Goal: Communication & Community: Answer question/provide support

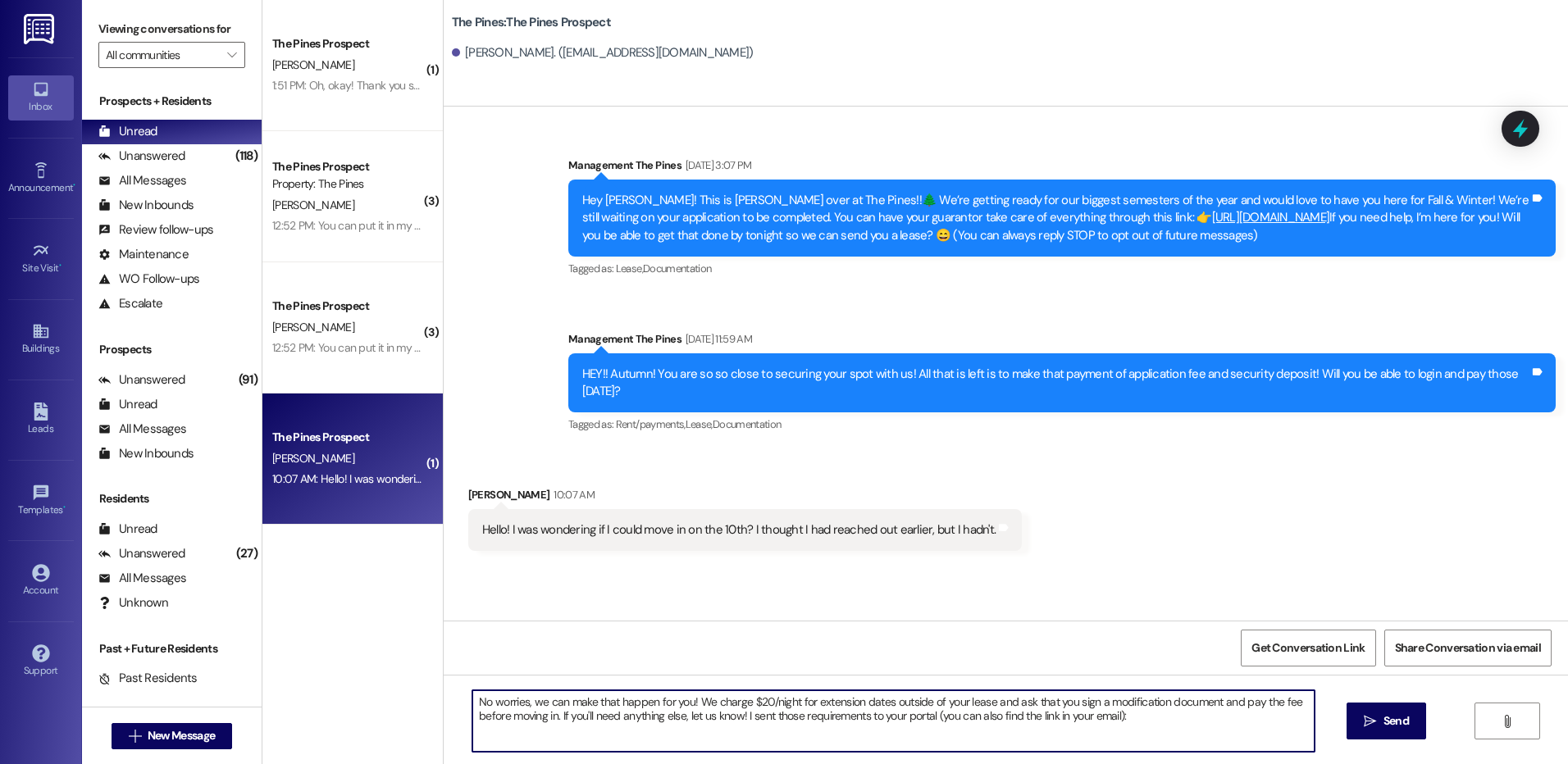
paste textarea "[URL][DOMAIN_NAME]"
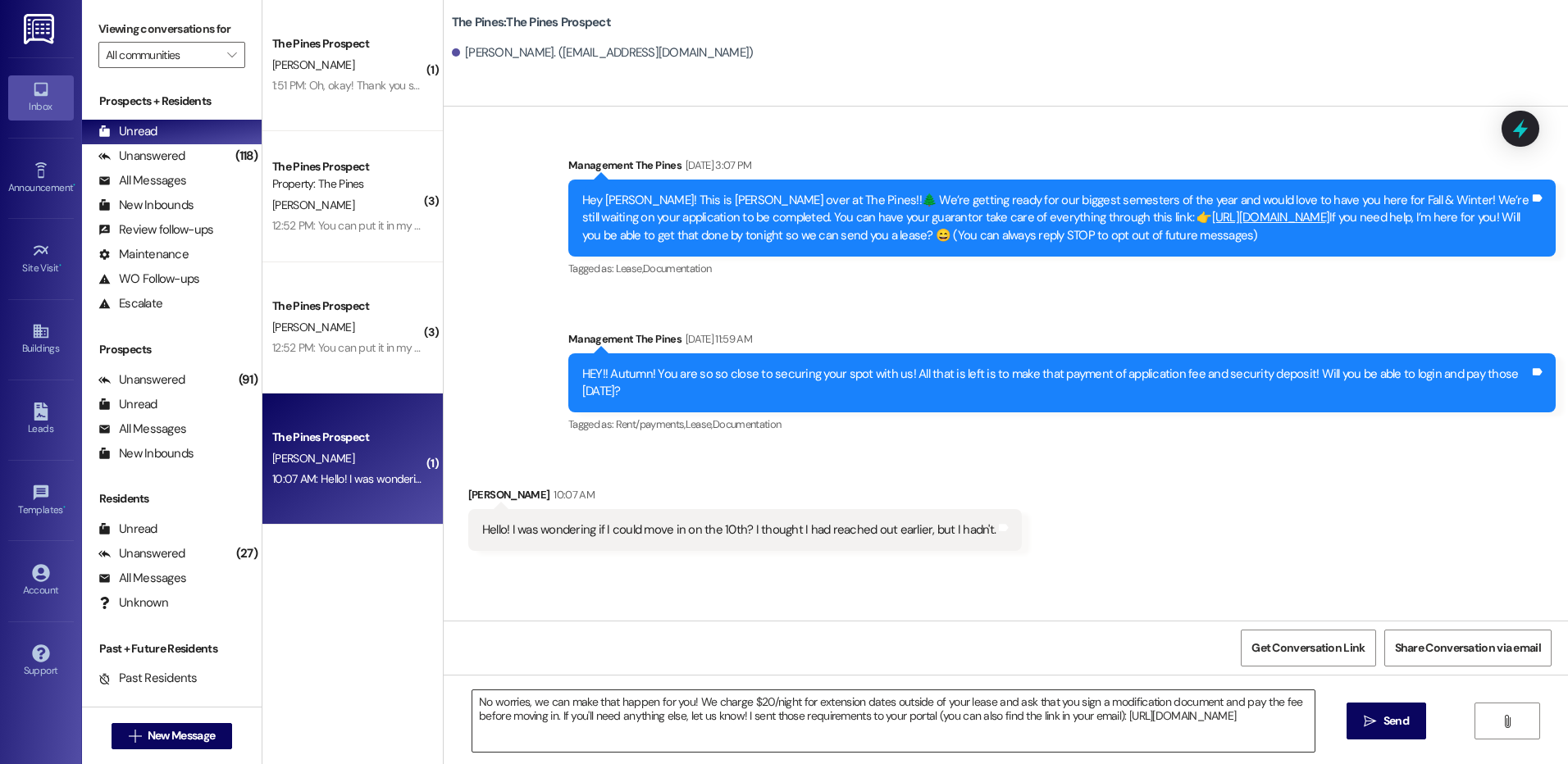
click at [966, 740] on textarea "No worries, we can make that happen for you! We charge $20/night for extension …" at bounding box center [893, 721] width 842 height 61
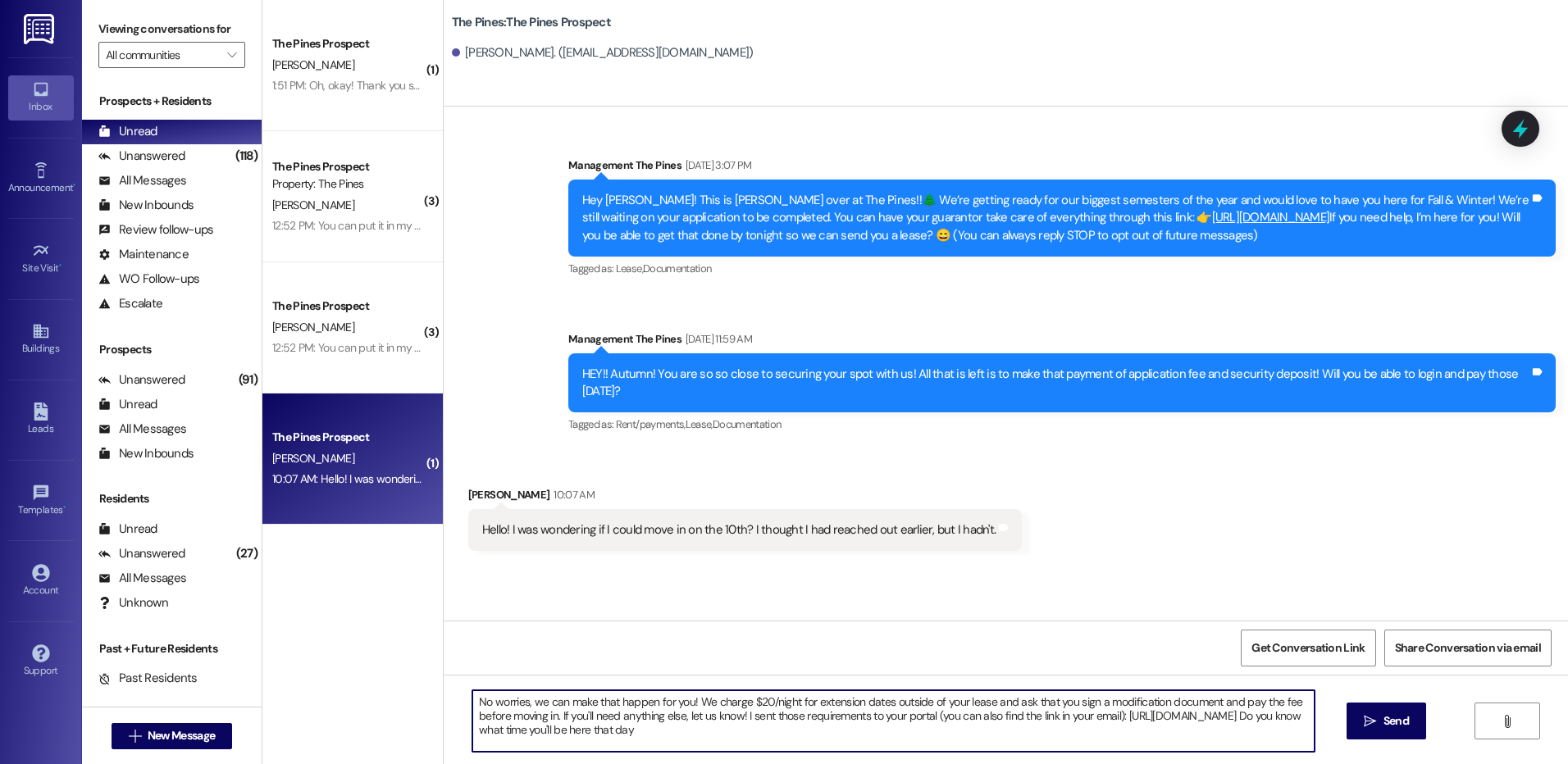
type textarea "No worries, we can make that happen for you! We charge $20/night for extension …"
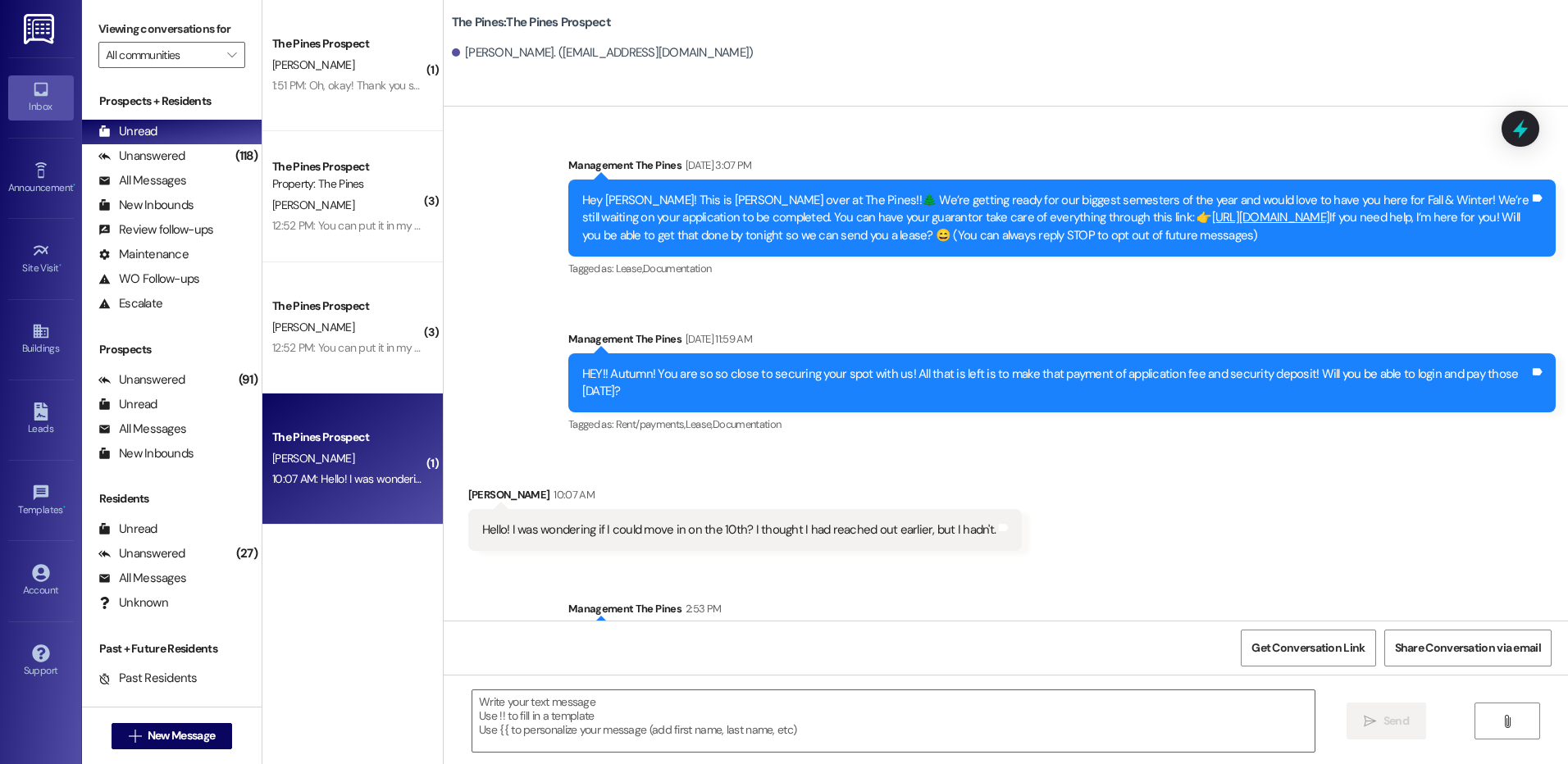
click at [1179, 493] on div "Received via SMS [PERSON_NAME] 10:07 AM Hello! I was wondering if I could move …" at bounding box center [1005, 506] width 1125 height 114
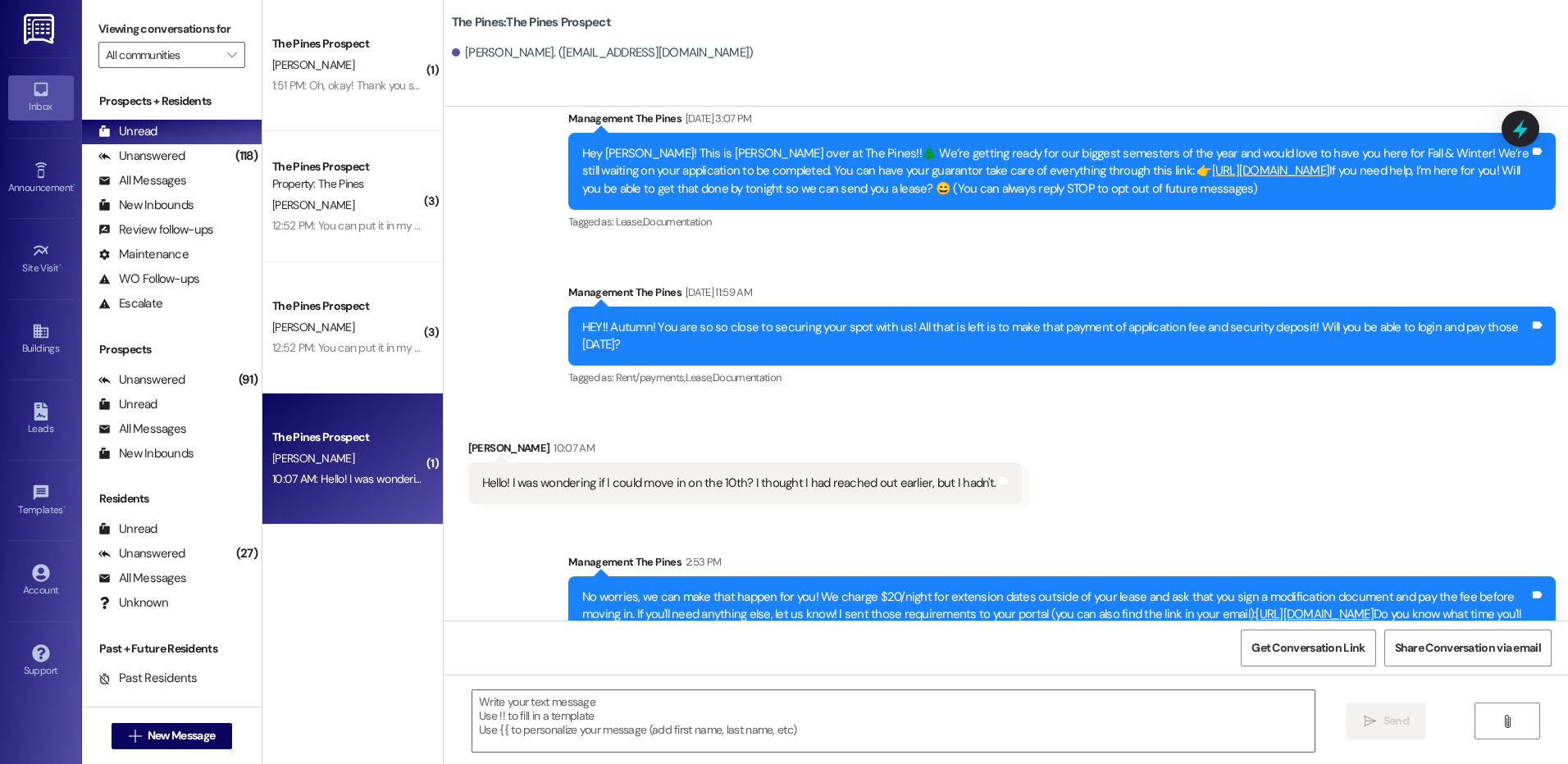
scroll to position [93, 0]
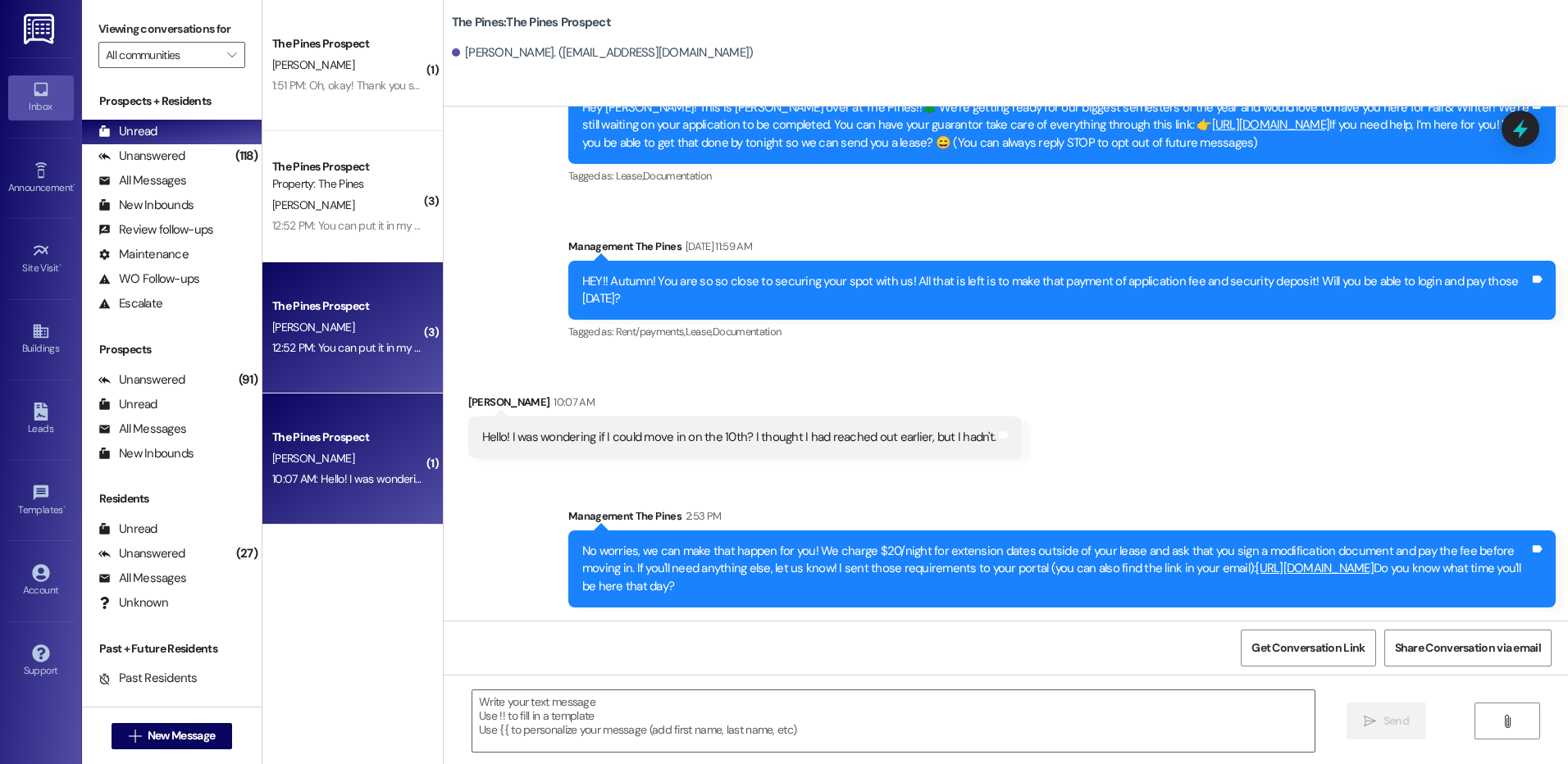
click at [360, 343] on div "12:52 PM: You can put it in my room 12:52 PM: You can put it in my room" at bounding box center [356, 347] width 167 height 14
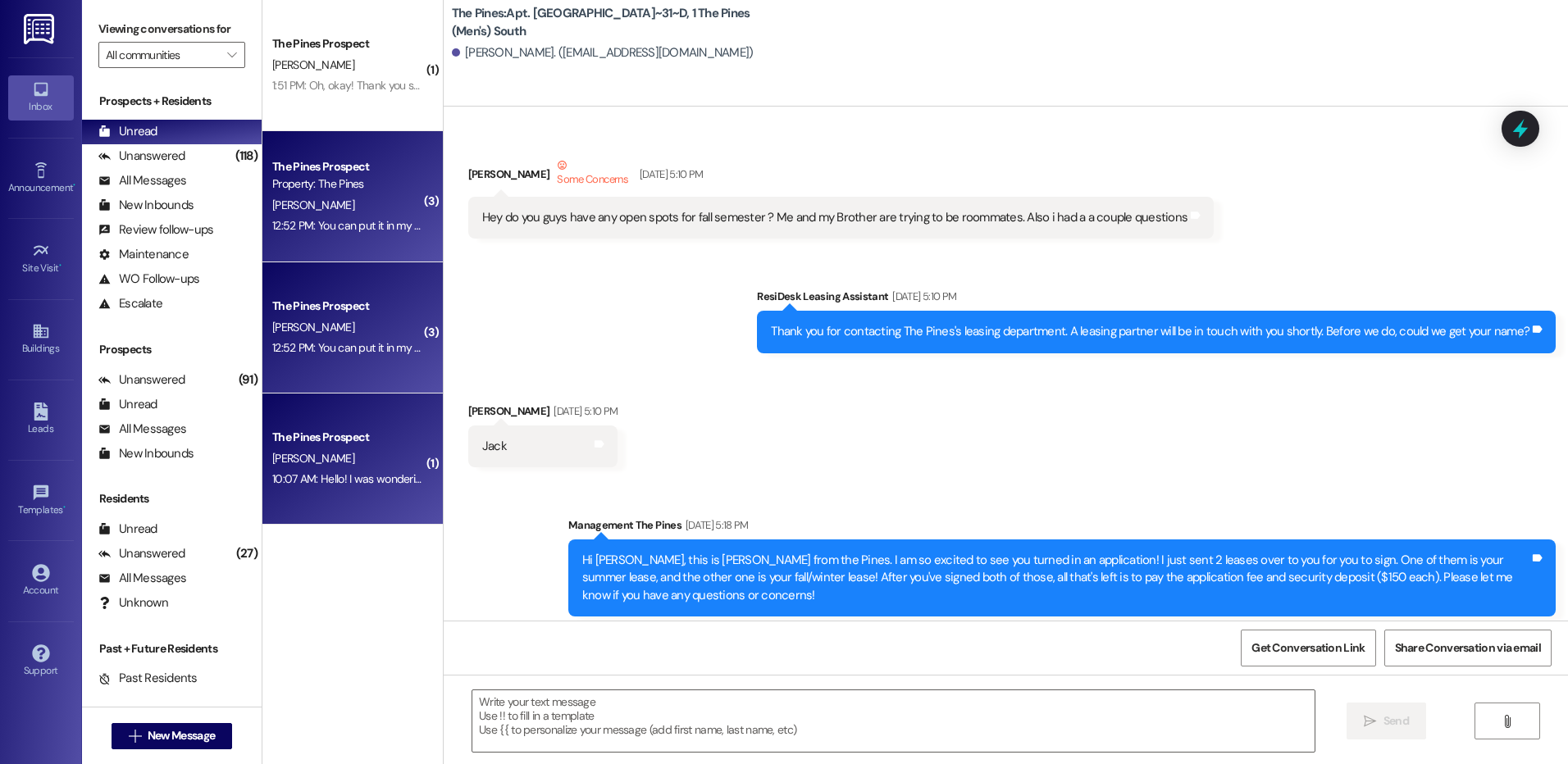
scroll to position [96023, 0]
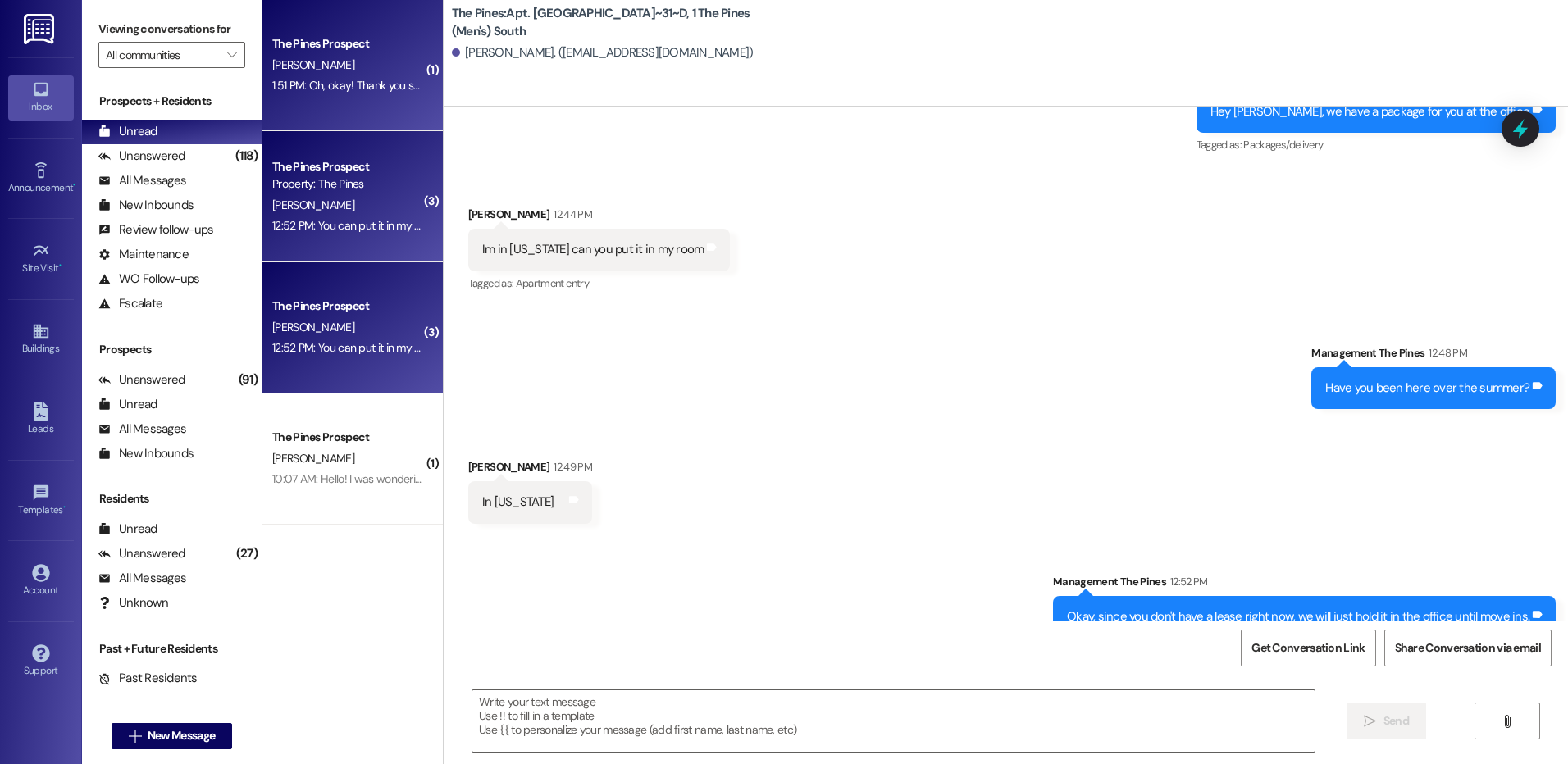
click at [348, 86] on div "1:51 PM: Oh, okay! Thank you so much for letting me know! 1:51 PM: Oh, okay! Th…" at bounding box center [408, 84] width 273 height 14
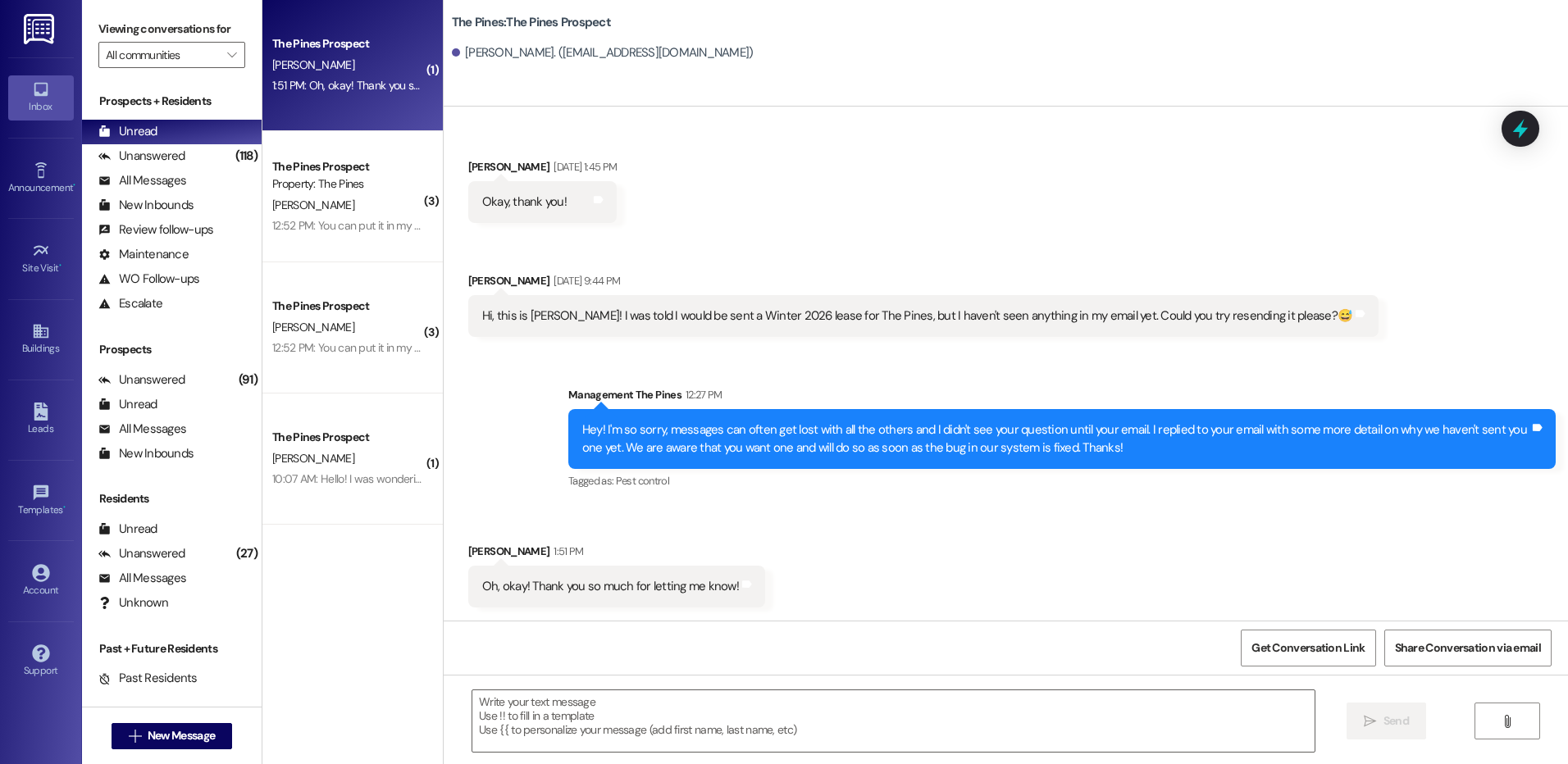
scroll to position [2156, 0]
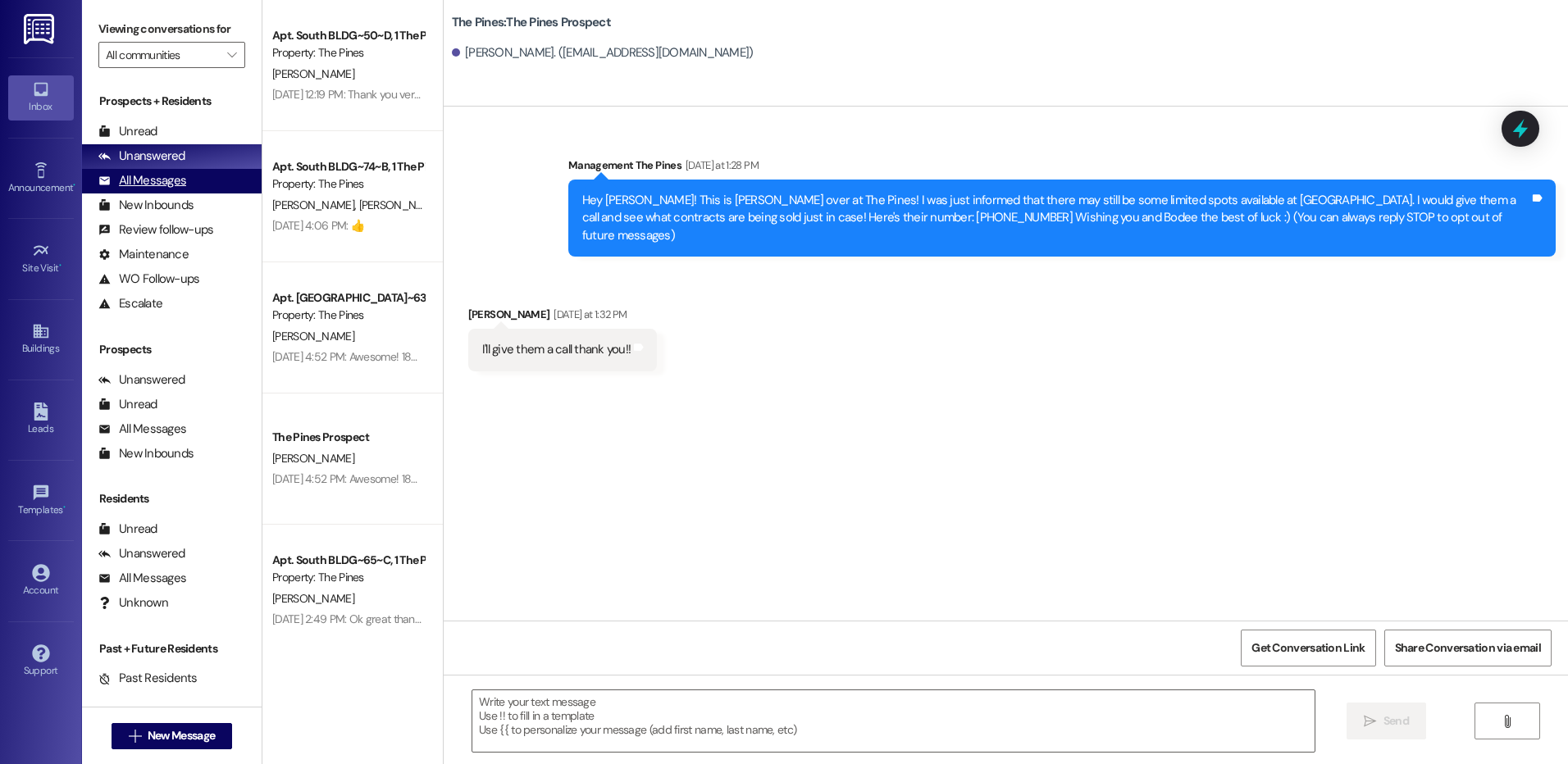
click at [156, 176] on div "All Messages" at bounding box center [142, 181] width 88 height 17
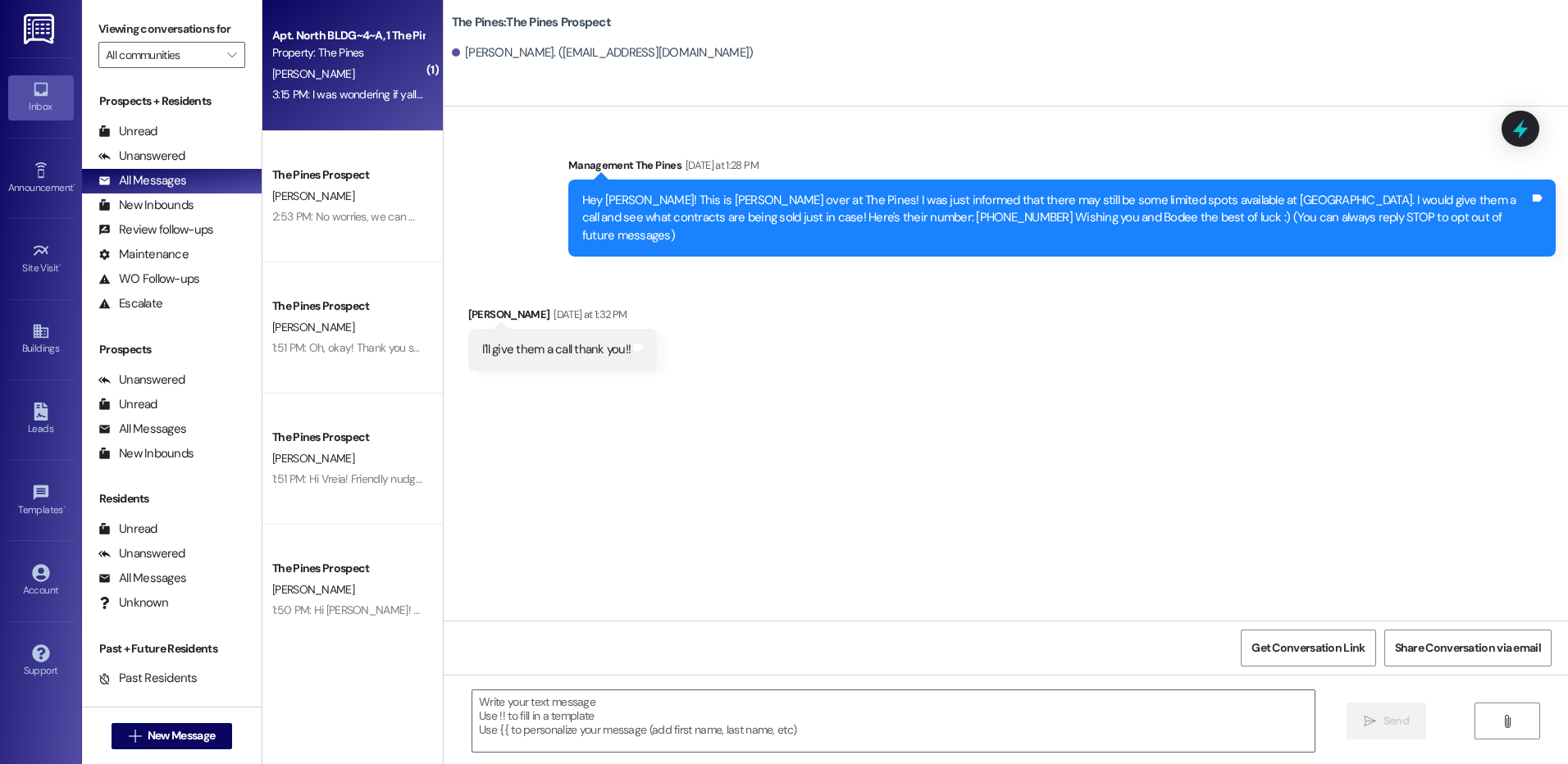
click at [364, 64] on div "S. Nielson" at bounding box center [348, 74] width 155 height 20
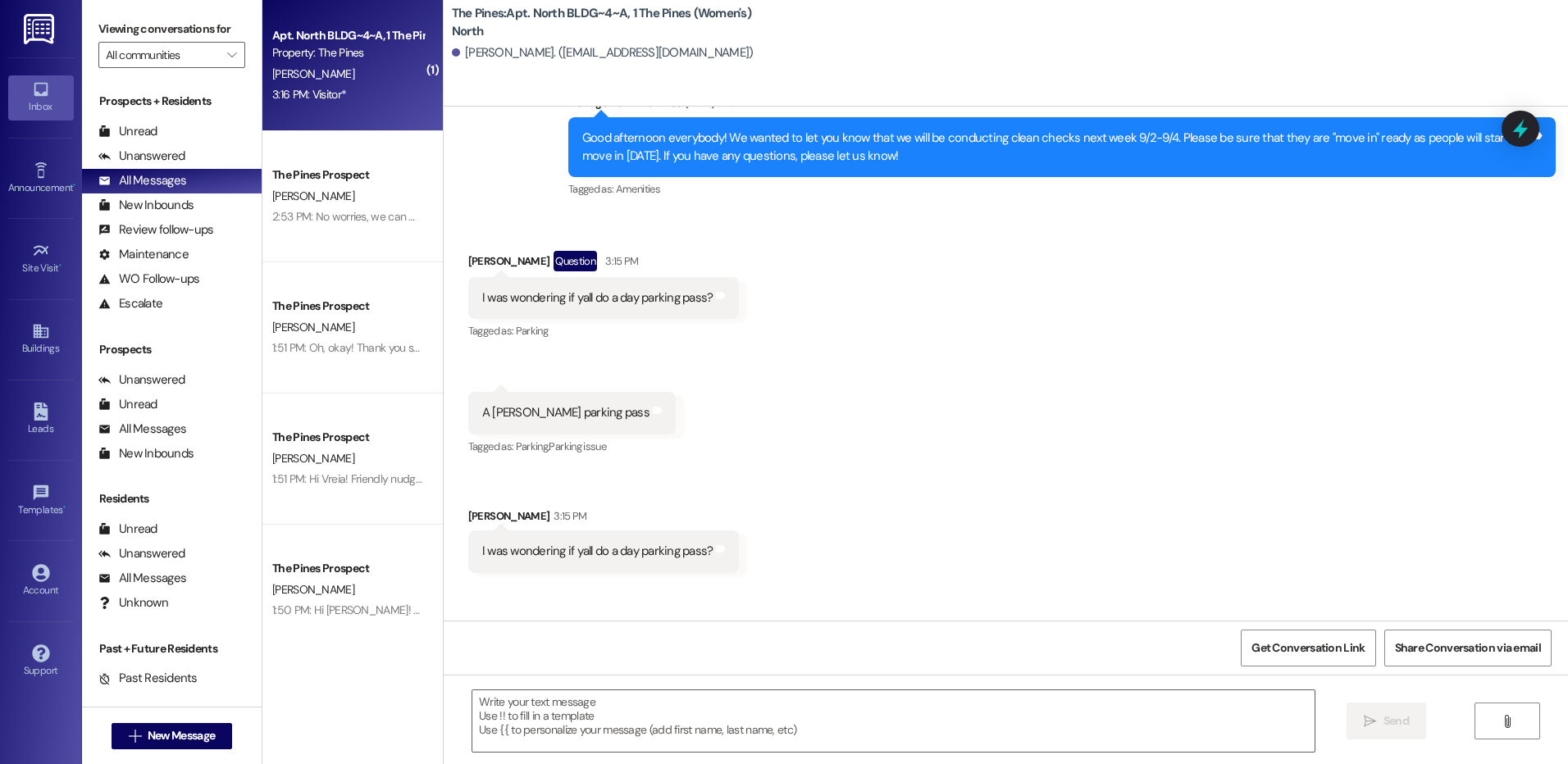
scroll to position [43317, 0]
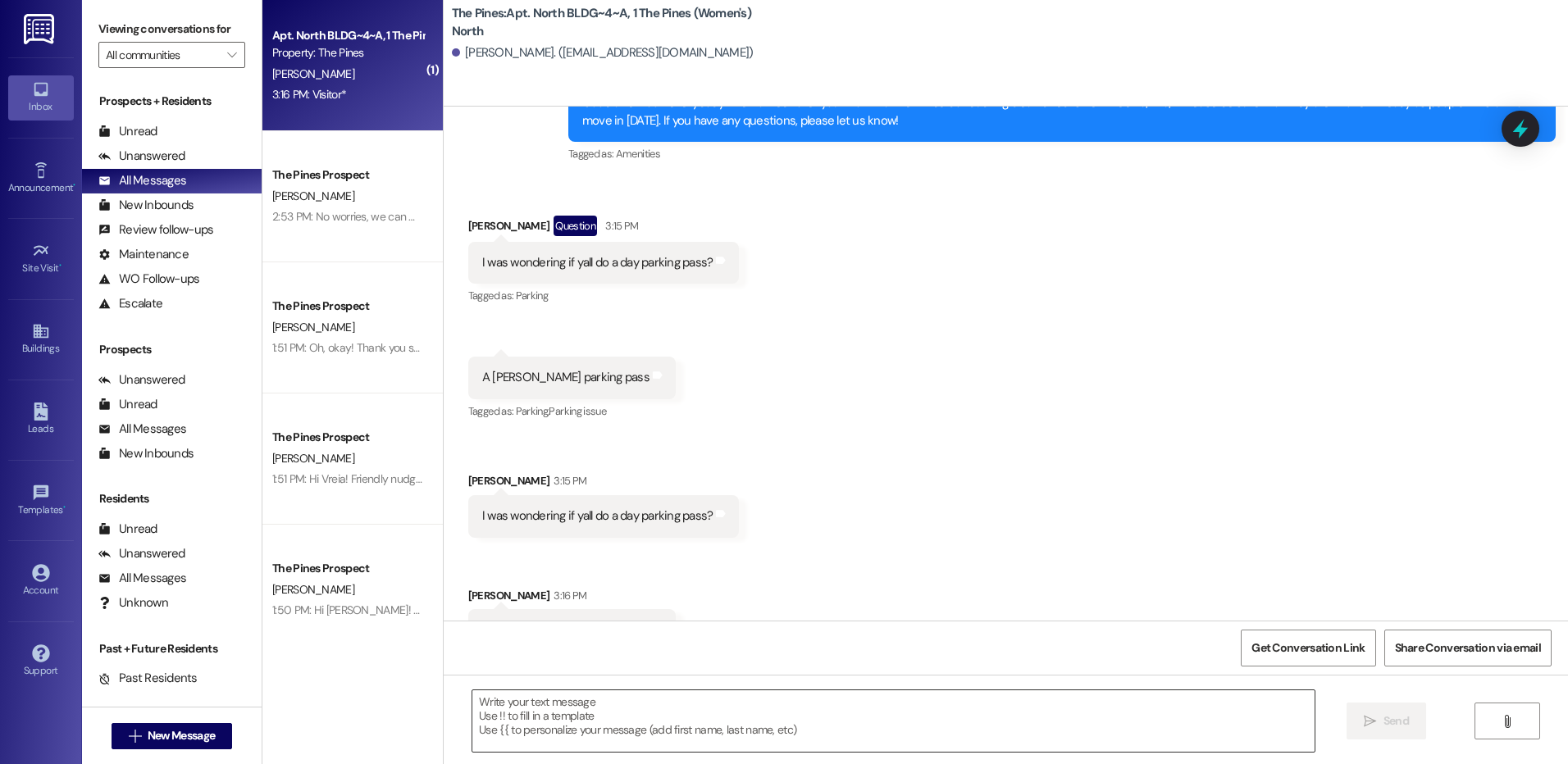
click at [1022, 709] on textarea at bounding box center [893, 721] width 842 height 61
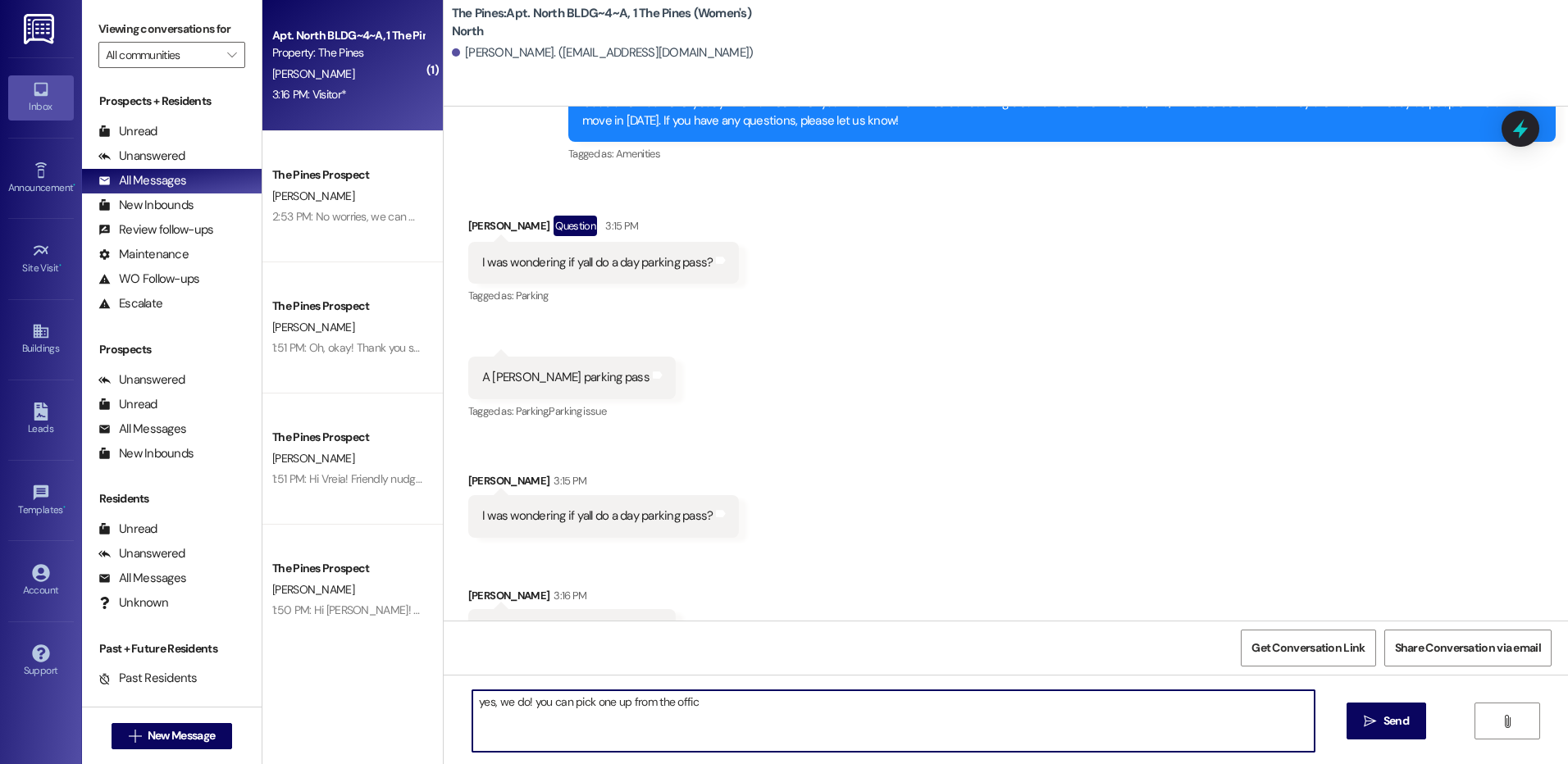
type textarea "yes, we do! you can pick one up from the office"
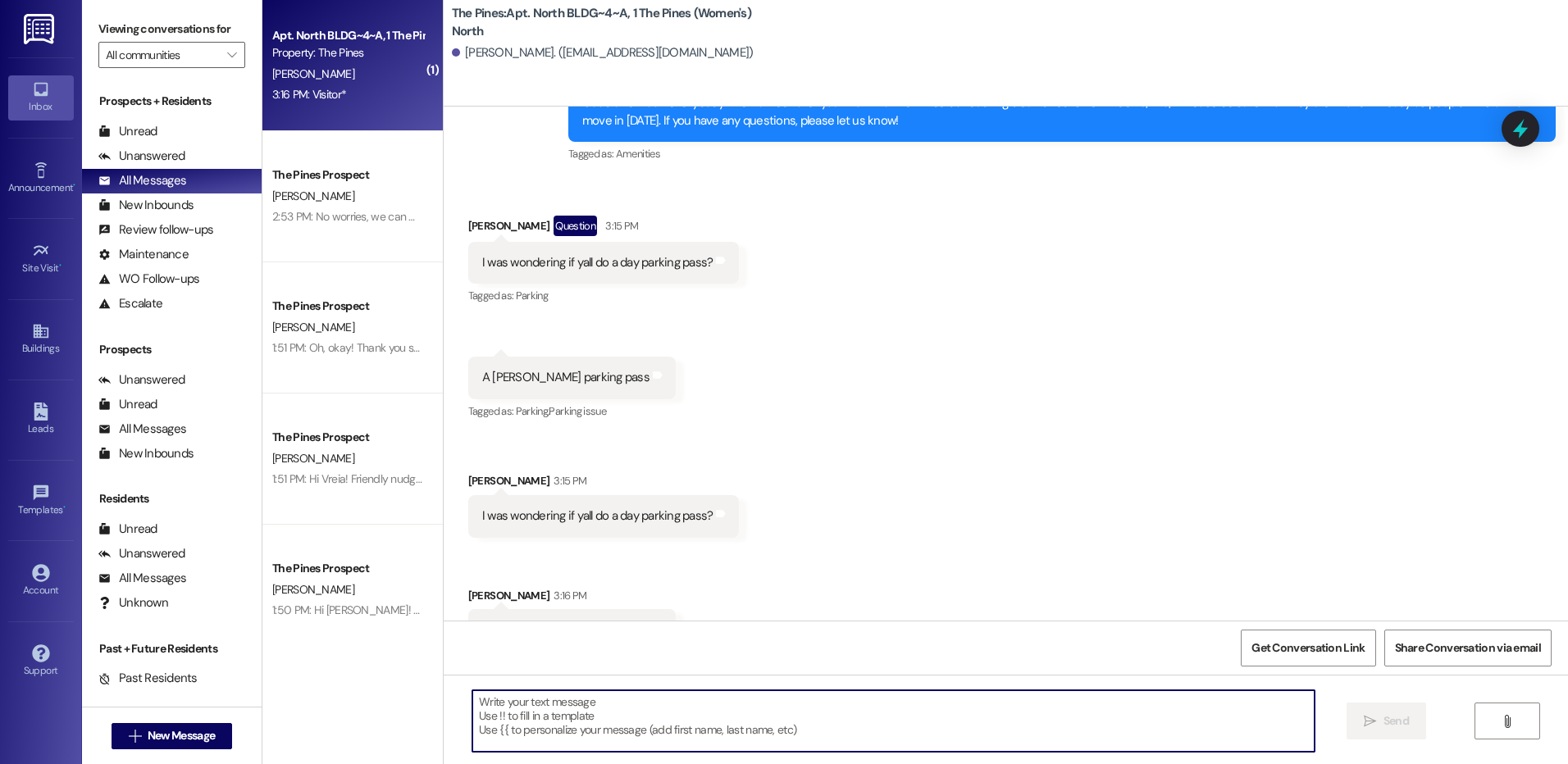
scroll to position [43316, 0]
click at [142, 129] on div "Unread" at bounding box center [127, 131] width 59 height 17
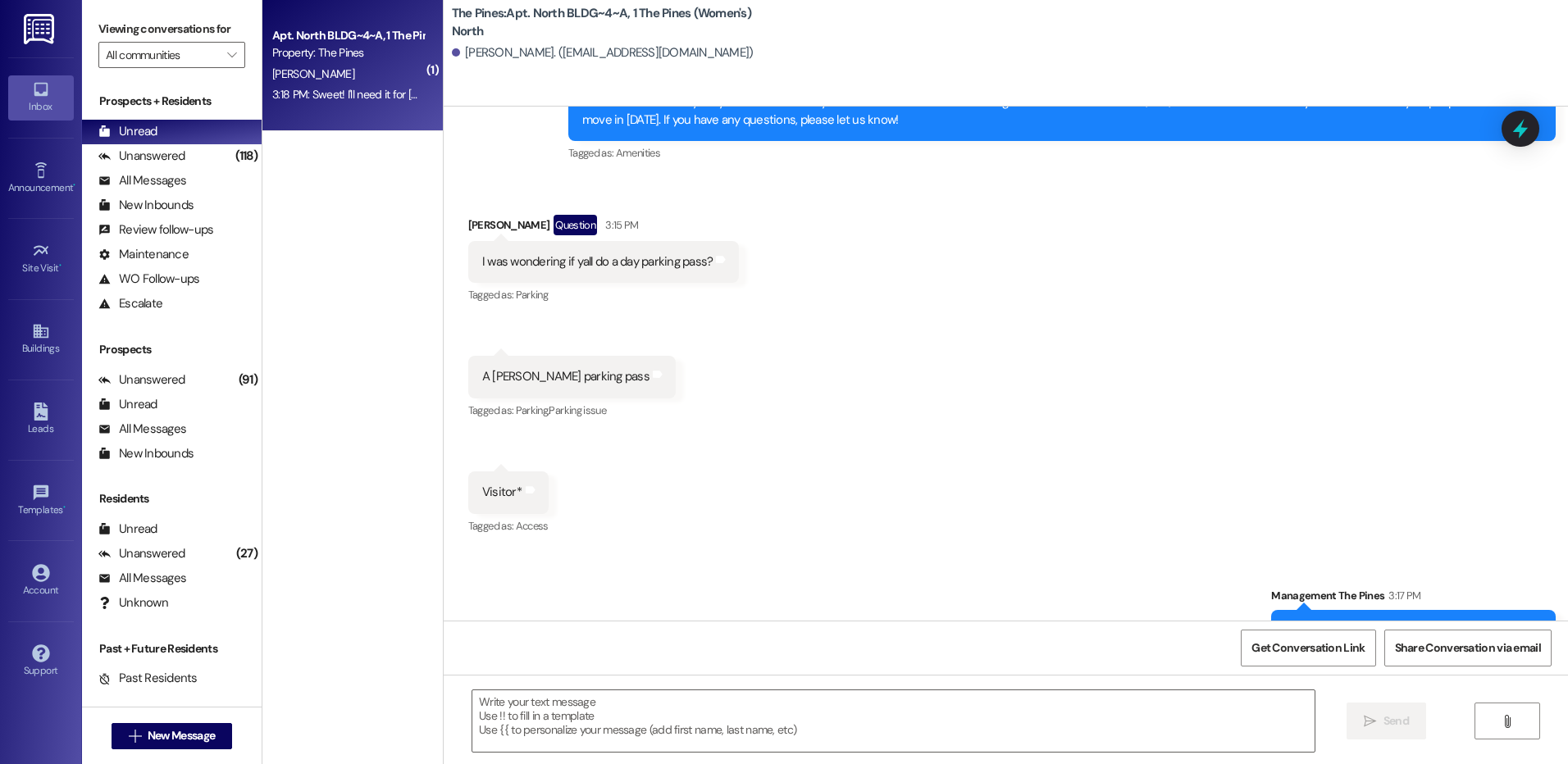
scroll to position [43319, 0]
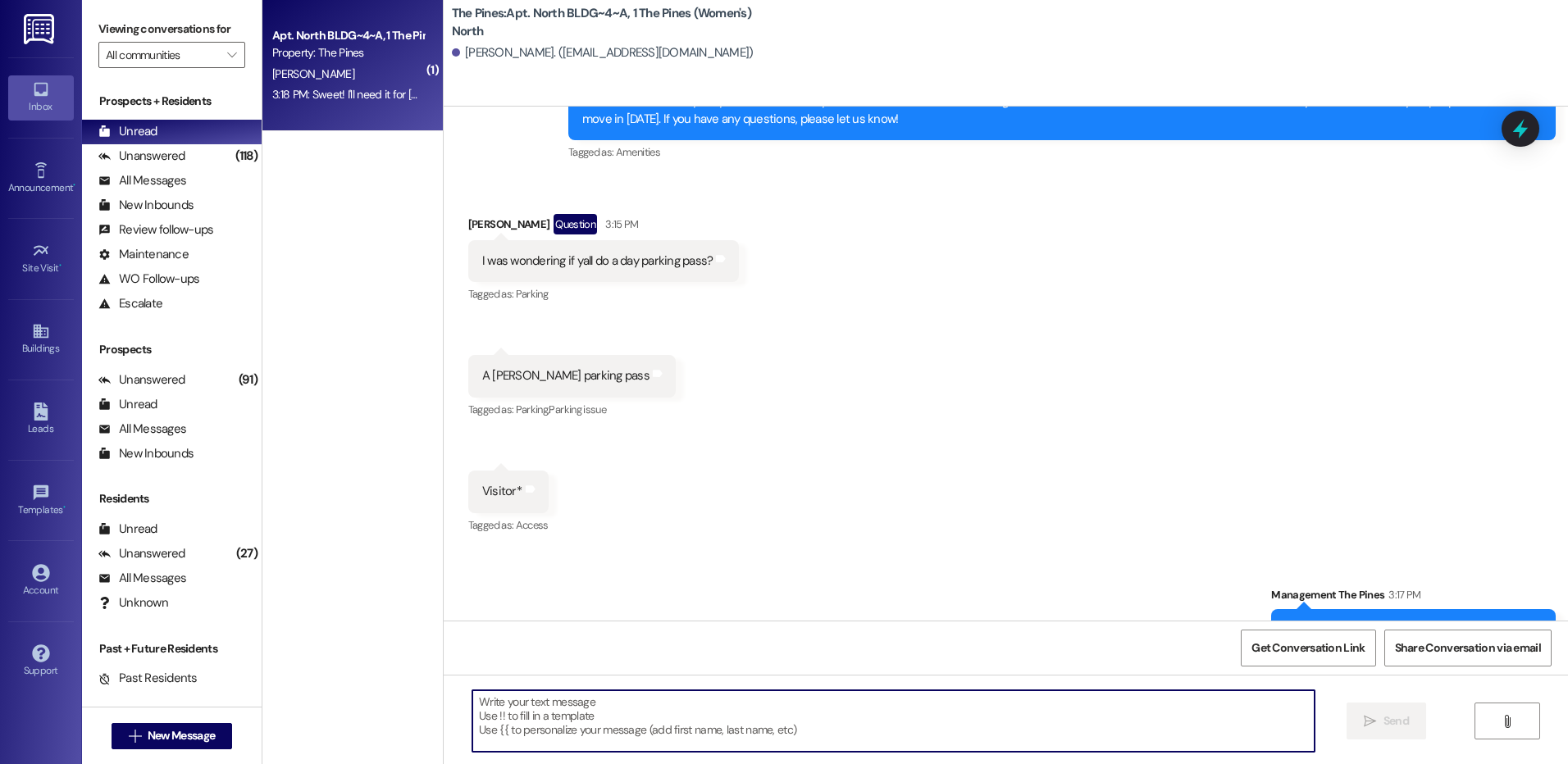
click at [1033, 716] on textarea at bounding box center [893, 721] width 842 height 61
type textarea "okay!"
